Goal: Task Accomplishment & Management: Use online tool/utility

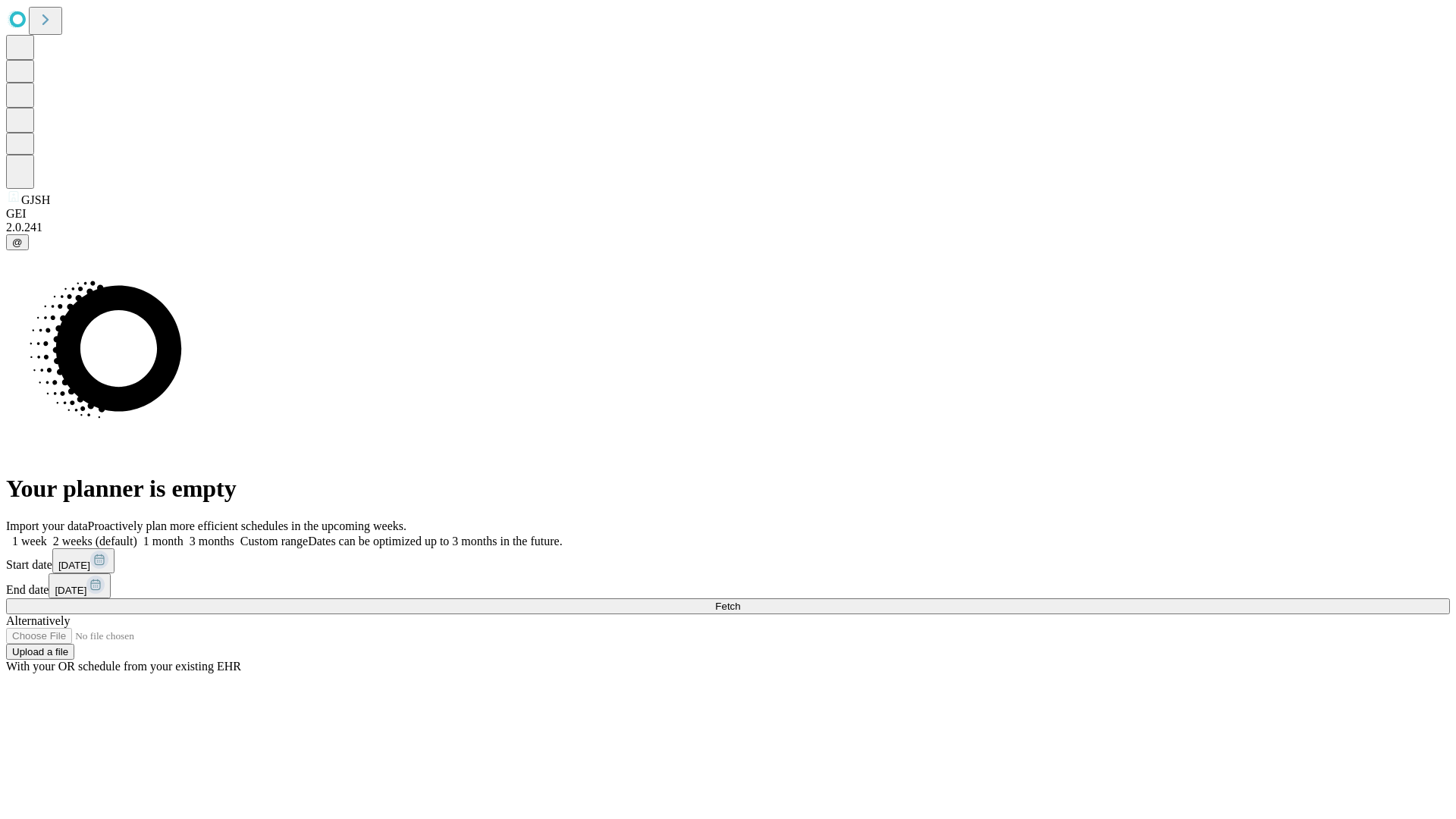
click at [740, 601] on span "Fetch" at bounding box center [727, 606] width 25 height 11
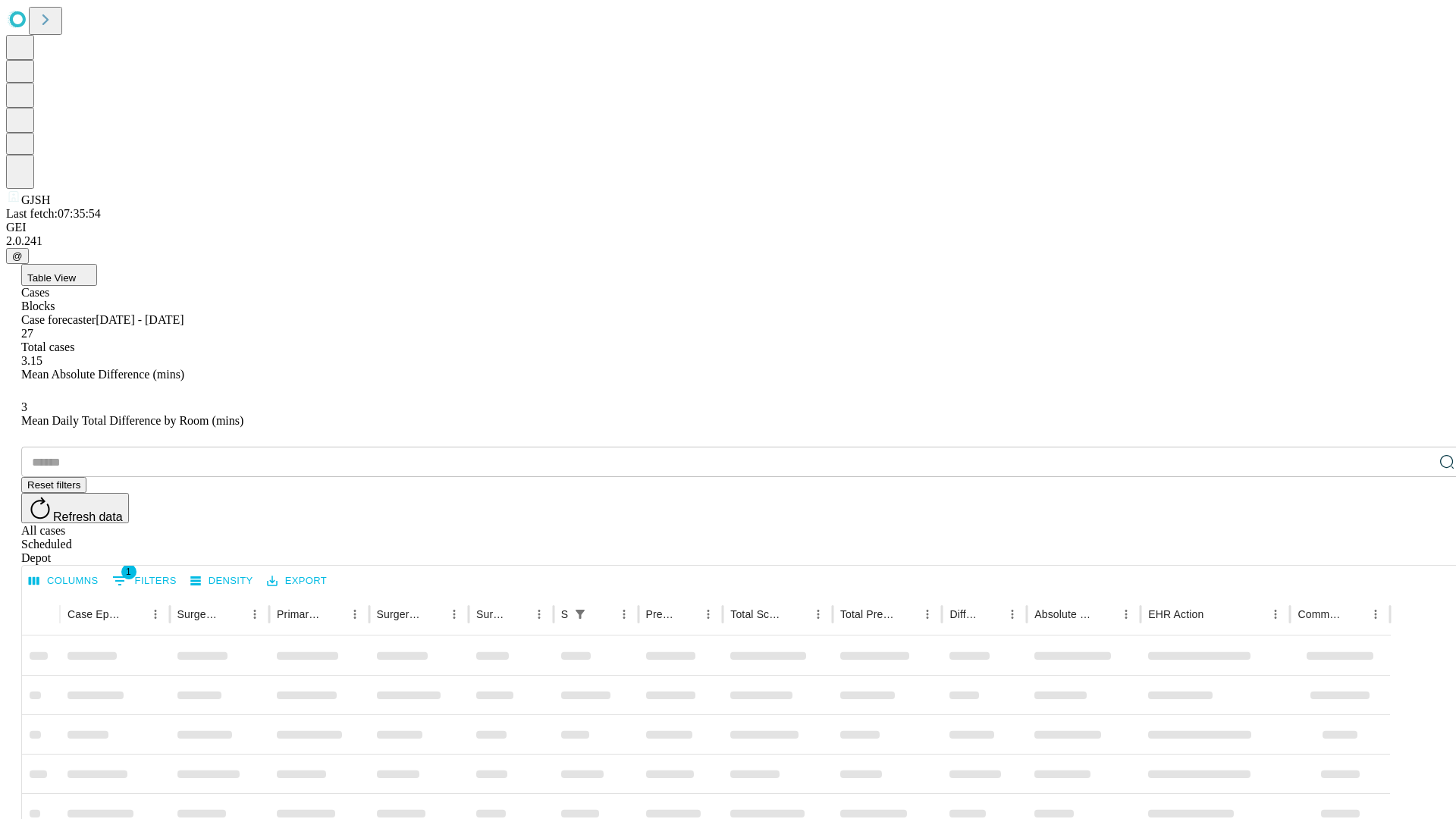
click at [1417, 551] on div "Depot" at bounding box center [743, 557] width 1444 height 14
